Goal: Information Seeking & Learning: Learn about a topic

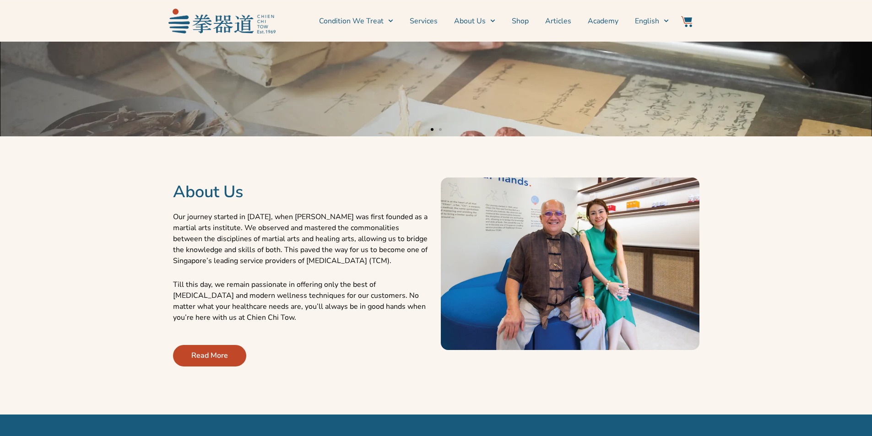
scroll to position [229, 0]
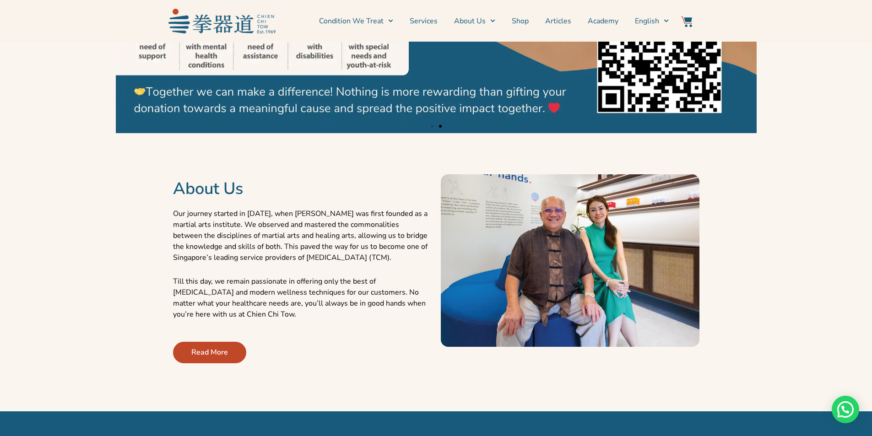
click at [214, 359] on link "Read More" at bounding box center [209, 353] width 73 height 22
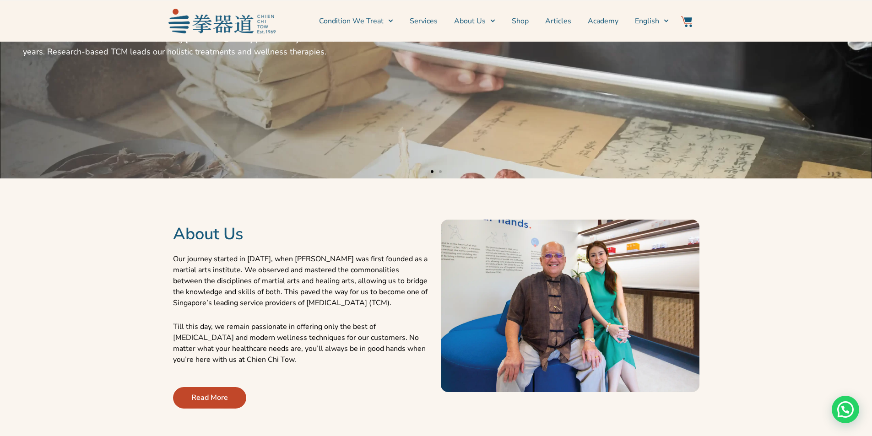
scroll to position [320, 0]
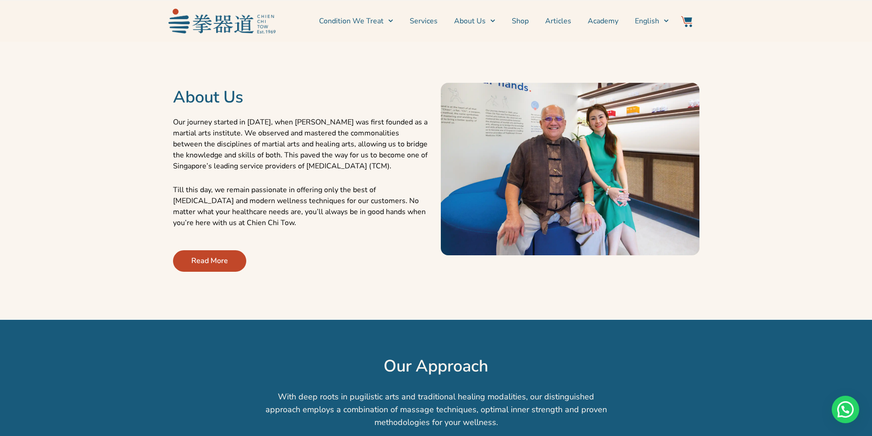
click at [226, 256] on span "Read More" at bounding box center [209, 260] width 37 height 11
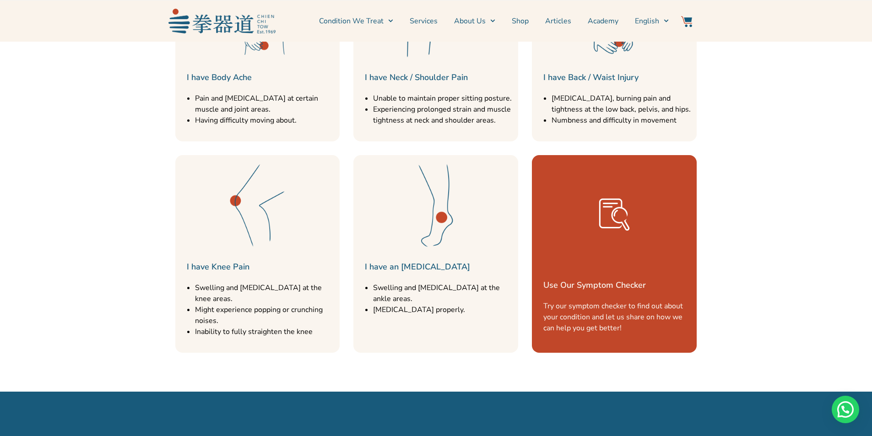
scroll to position [1327, 0]
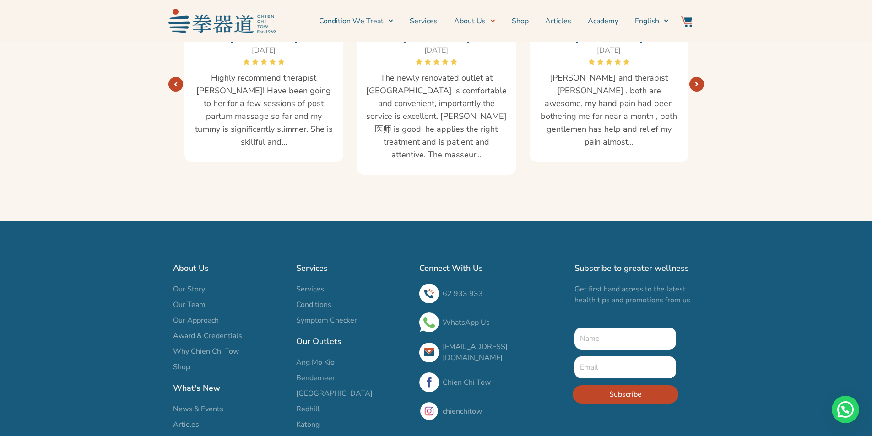
scroll to position [1664, 0]
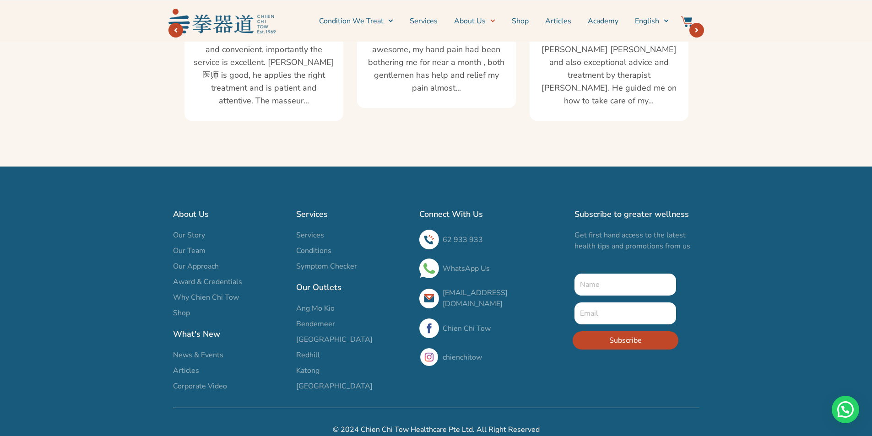
click at [189, 245] on span "Our Team" at bounding box center [189, 250] width 32 height 11
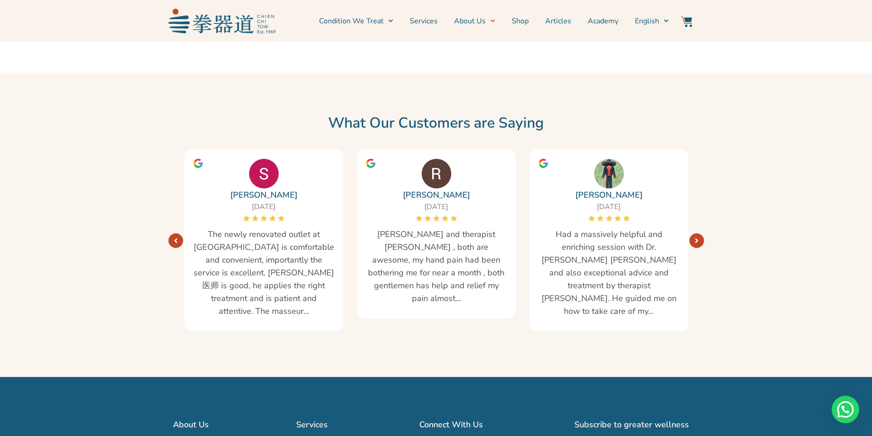
scroll to position [1510, 0]
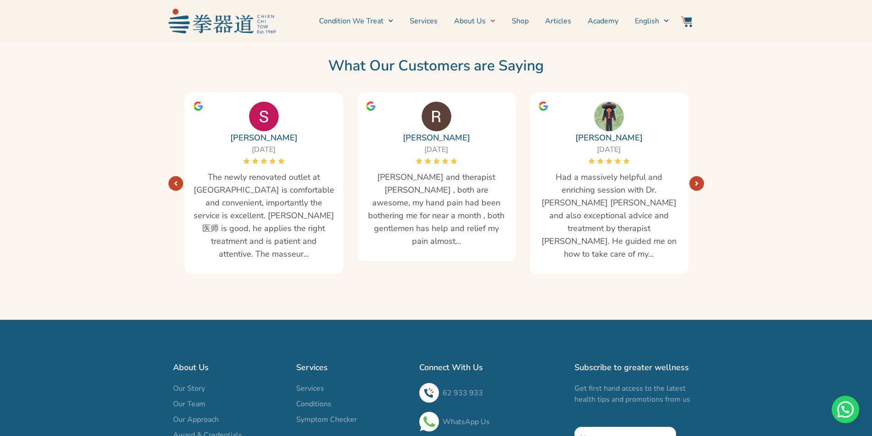
click at [189, 383] on span "Our Story" at bounding box center [189, 388] width 32 height 11
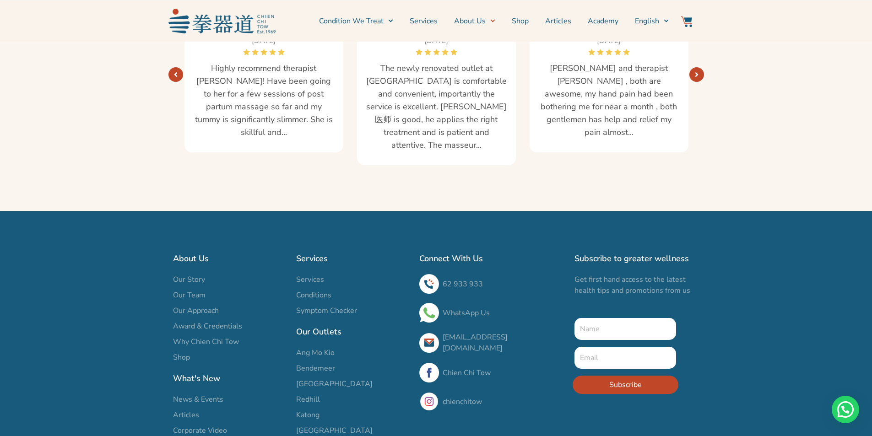
scroll to position [1664, 0]
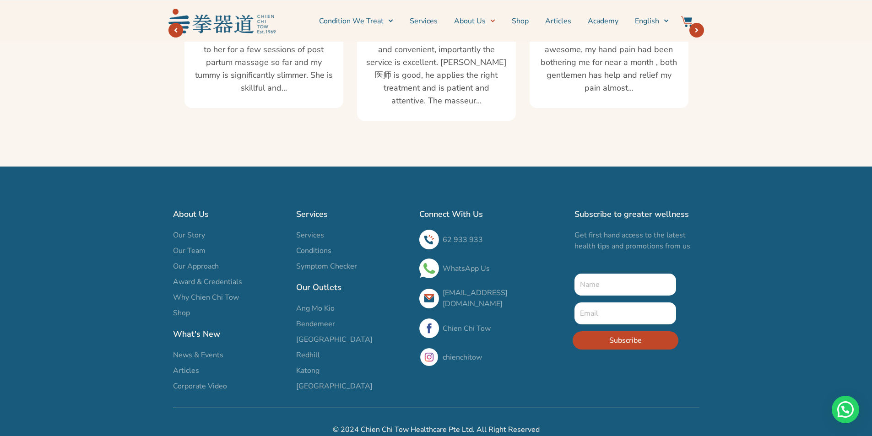
click at [199, 350] on span "News & Events" at bounding box center [198, 355] width 50 height 11
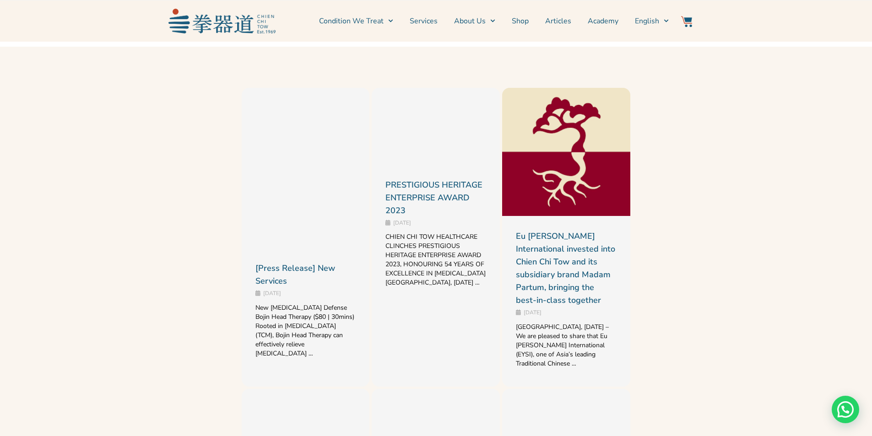
scroll to position [824, 0]
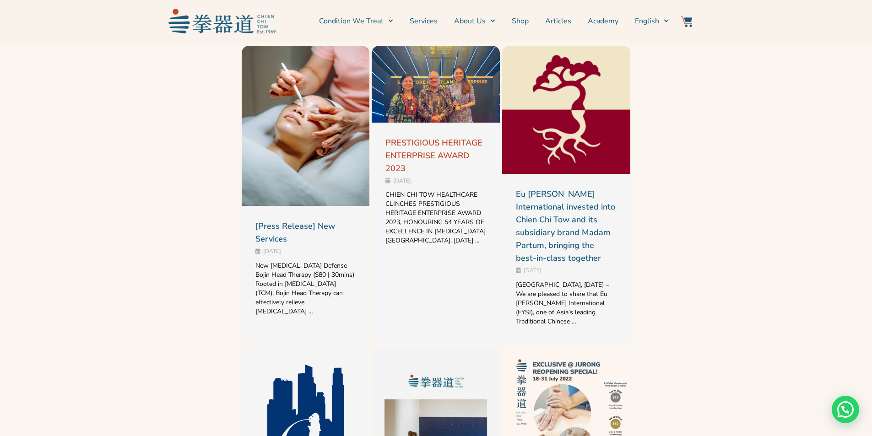
click at [451, 141] on link "PRESTIGIOUS HERITAGE ENTERPRISE AWARD 2023" at bounding box center [433, 155] width 97 height 37
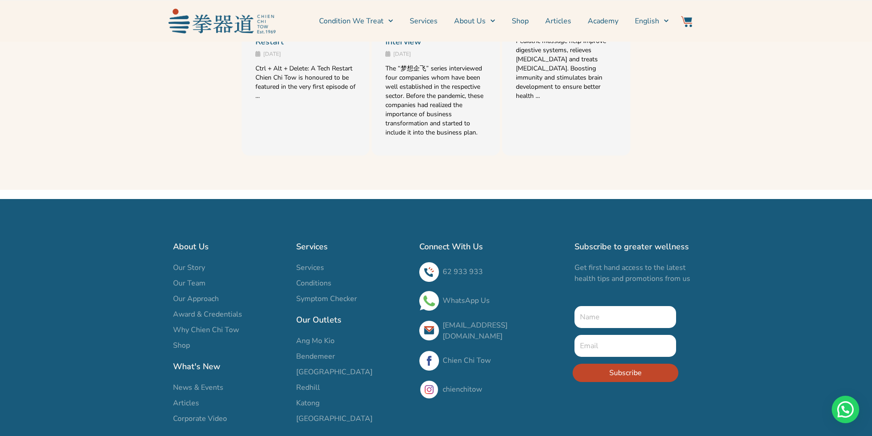
scroll to position [1373, 0]
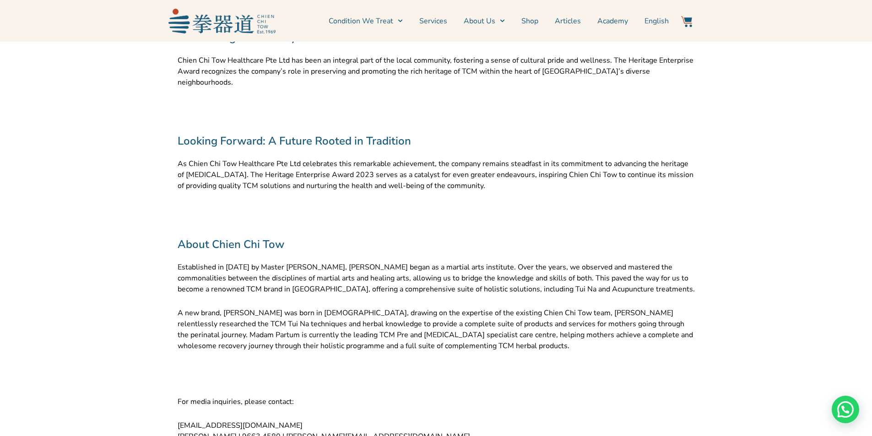
scroll to position [868, 0]
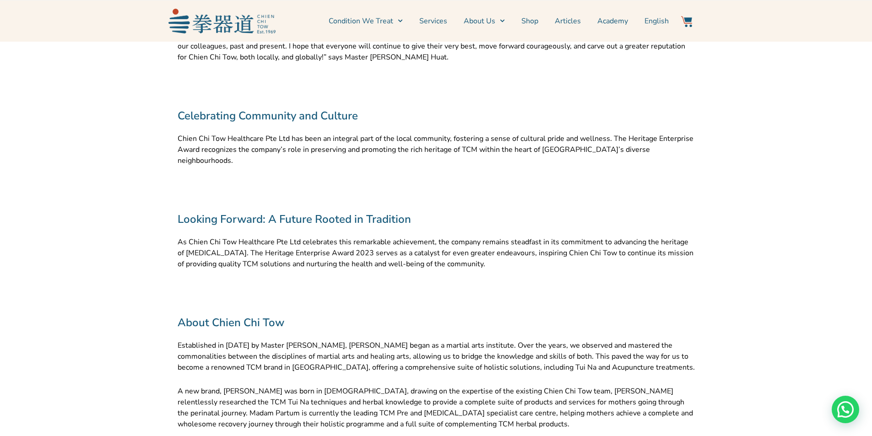
drag, startPoint x: 705, startPoint y: 325, endPoint x: 650, endPoint y: 291, distance: 64.4
click at [650, 292] on div at bounding box center [436, 299] width 517 height 14
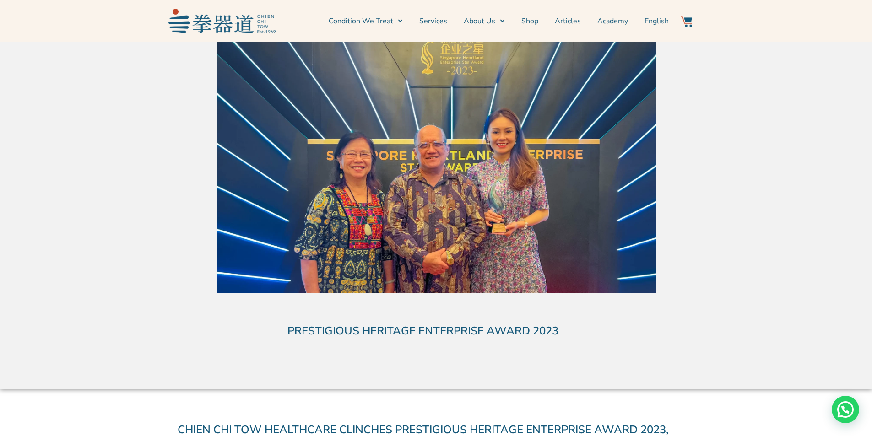
scroll to position [0, 0]
